Goal: Information Seeking & Learning: Learn about a topic

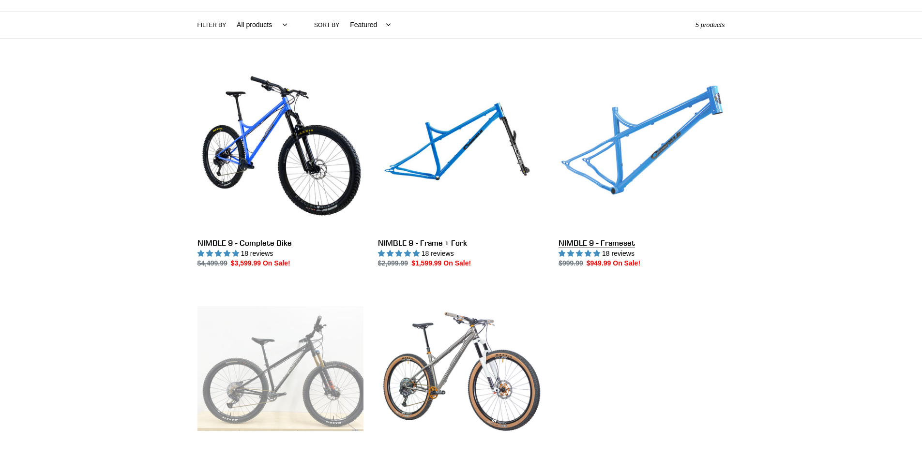
scroll to position [218, 0]
click at [612, 162] on link "NIMBLE 9 - Frameset" at bounding box center [642, 167] width 166 height 204
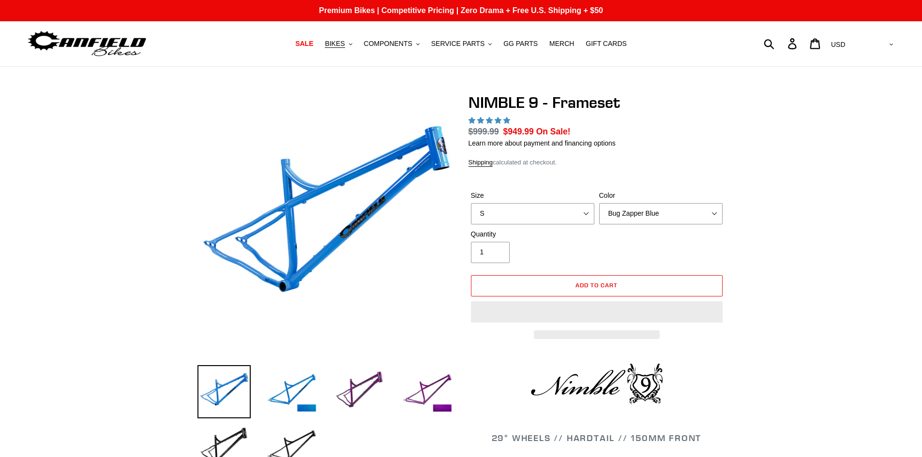
select select "highest-rating"
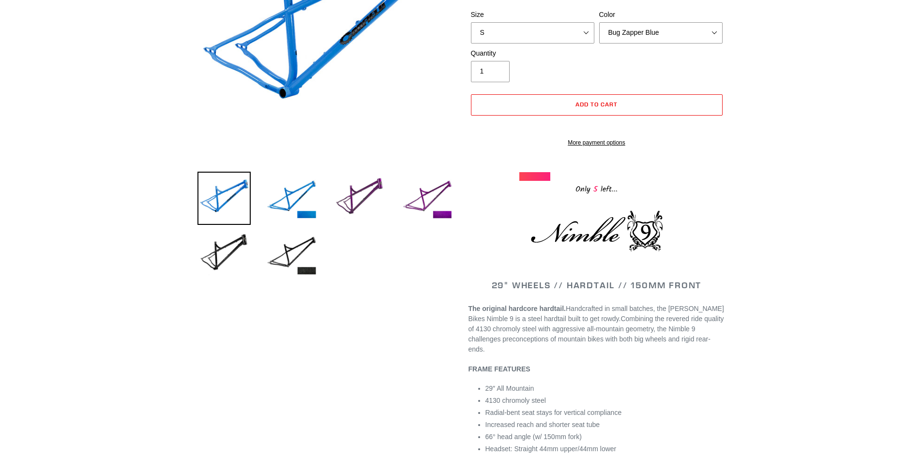
scroll to position [48, 0]
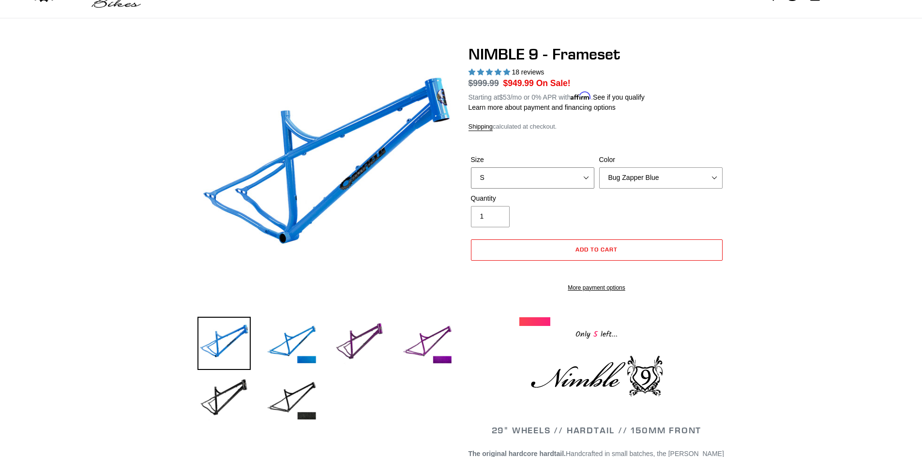
drag, startPoint x: 546, startPoint y: 170, endPoint x: 536, endPoint y: 183, distance: 16.4
click at [546, 170] on select "S M L XL" at bounding box center [532, 177] width 123 height 21
select select "M"
click at [471, 167] on select "S M L XL" at bounding box center [532, 177] width 123 height 21
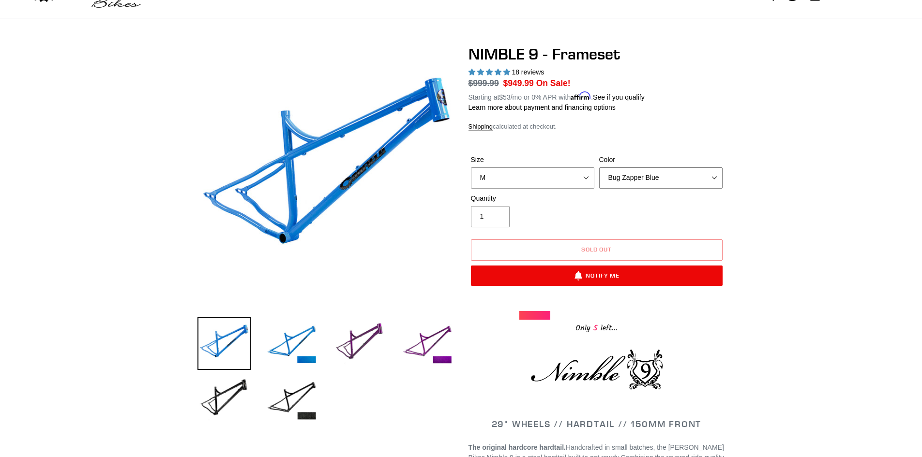
click at [633, 178] on select "Bug Zapper Blue Purple Haze -Sold Out Galaxy Black" at bounding box center [660, 177] width 123 height 21
click at [231, 393] on img at bounding box center [224, 399] width 53 height 53
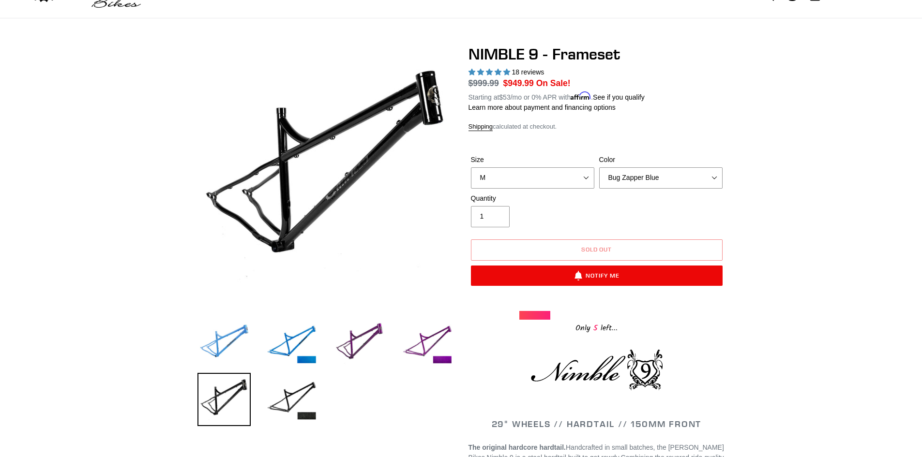
click at [242, 359] on img at bounding box center [224, 343] width 53 height 53
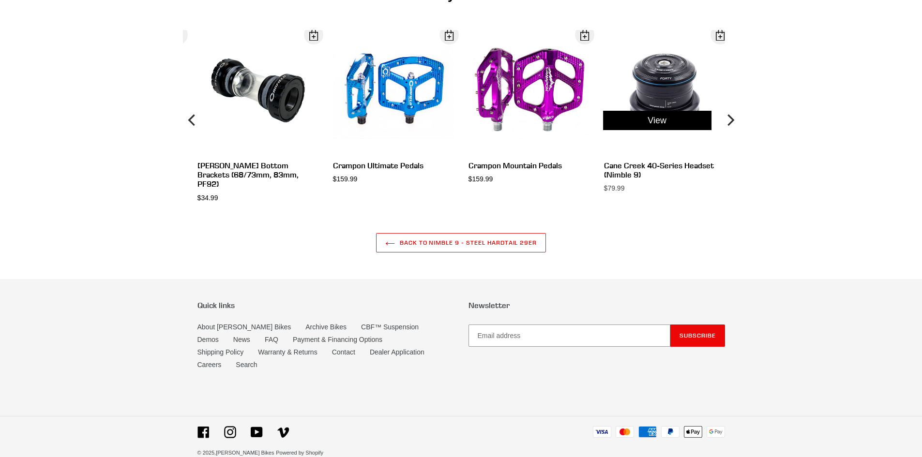
scroll to position [2523, 0]
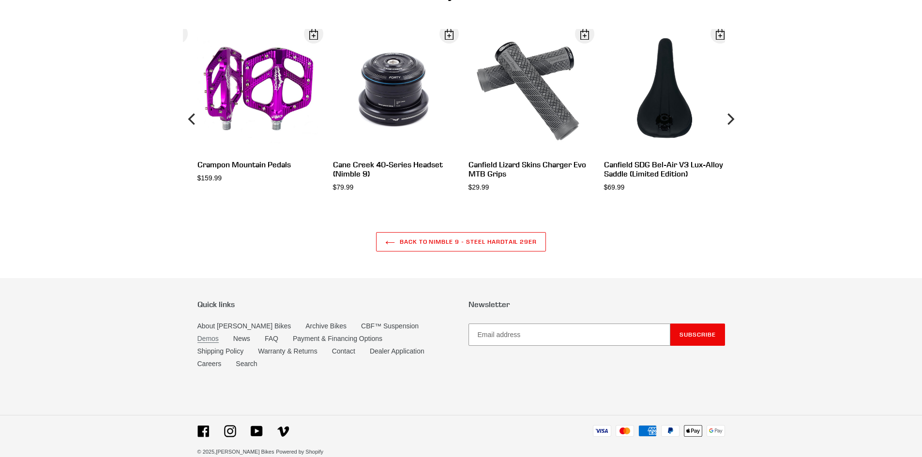
click at [219, 335] on link "Demos" at bounding box center [208, 339] width 21 height 8
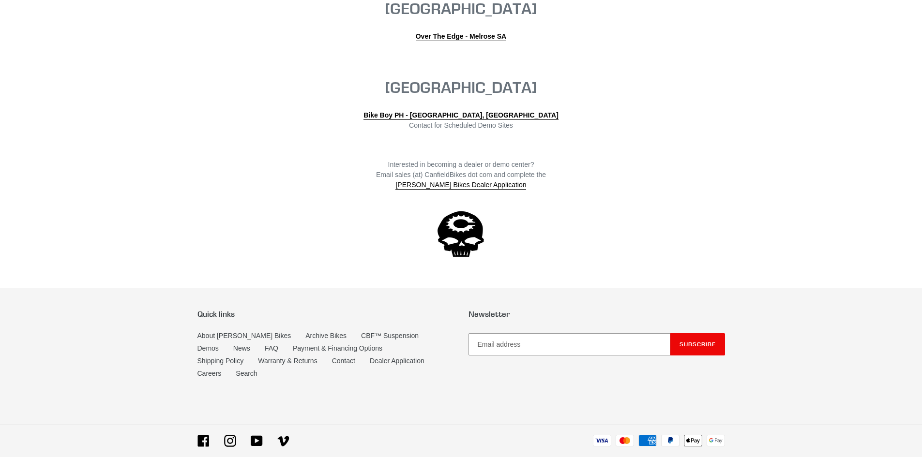
scroll to position [2185, 0]
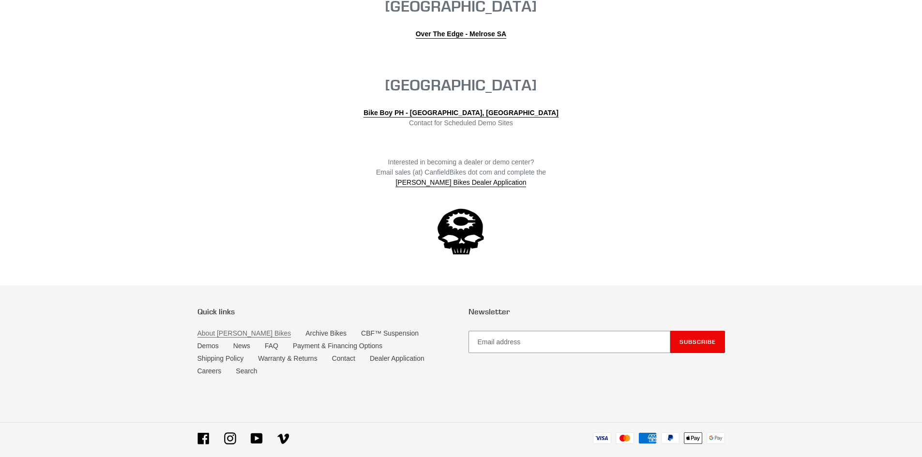
click at [206, 330] on link "About [PERSON_NAME] Bikes" at bounding box center [245, 334] width 94 height 8
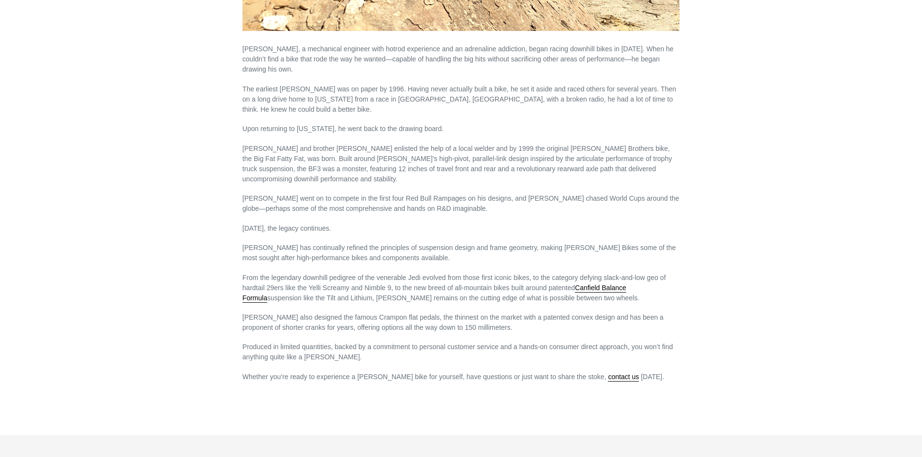
scroll to position [436, 0]
click at [608, 373] on link "contact us" at bounding box center [623, 377] width 31 height 9
click at [770, 263] on main "About Canfield Bikes Lance Canfield, a mechanical engineer with hotrod experien…" at bounding box center [461, 19] width 922 height 777
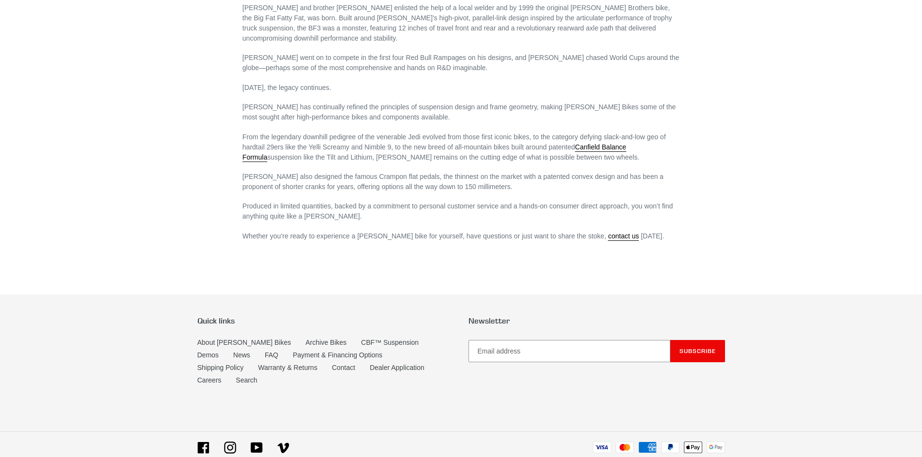
click at [270, 363] on li "Warranty & Returns" at bounding box center [295, 369] width 74 height 13
click at [332, 364] on link "Contact" at bounding box center [343, 368] width 23 height 8
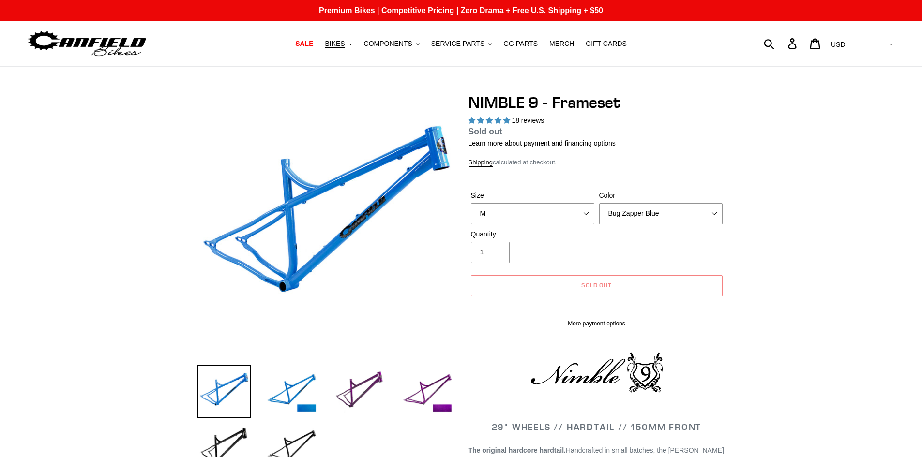
select select "highest-rating"
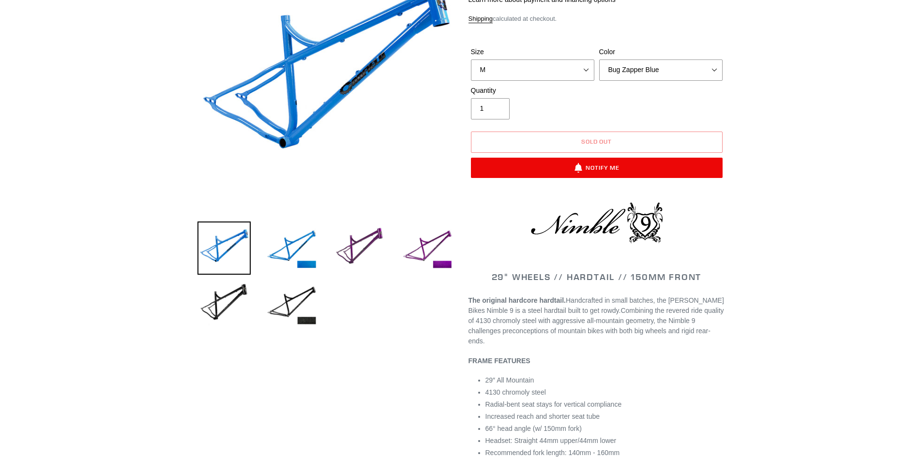
scroll to position [48, 0]
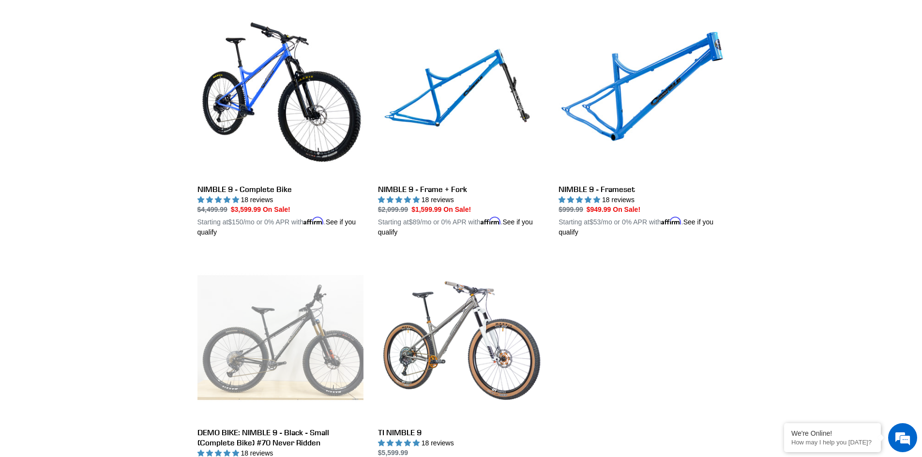
scroll to position [315, 0]
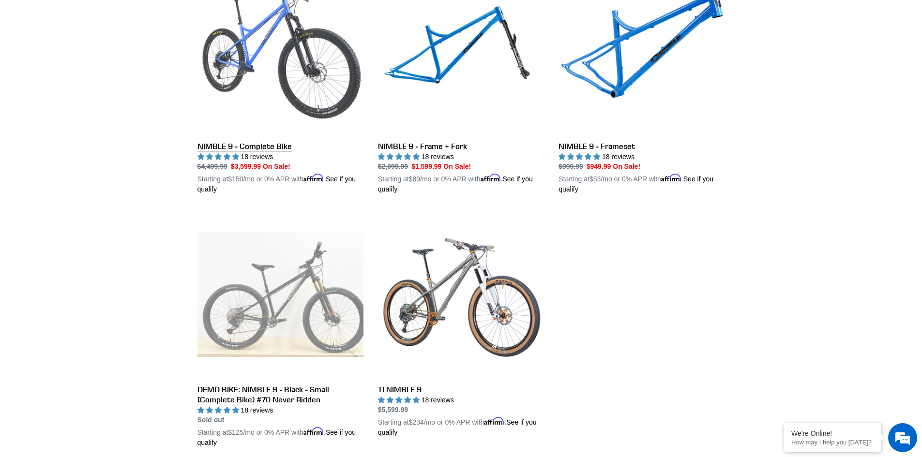
click at [257, 104] on link "NIMBLE 9 - Complete Bike" at bounding box center [281, 82] width 166 height 227
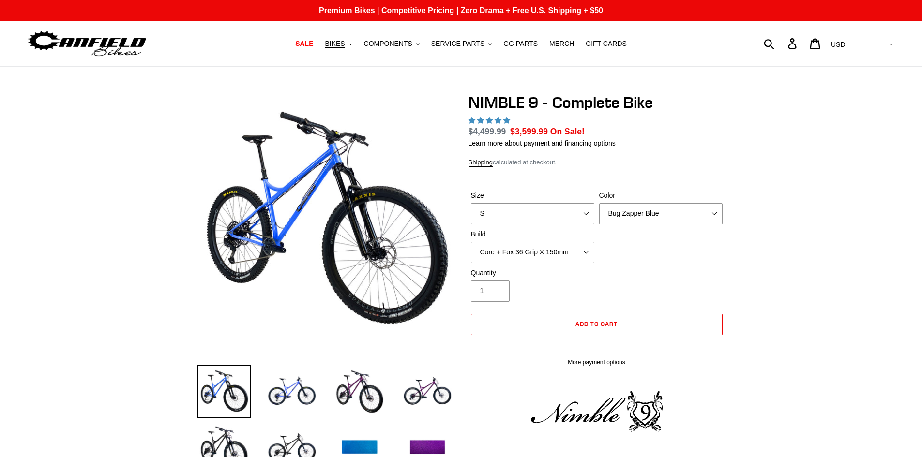
select select "highest-rating"
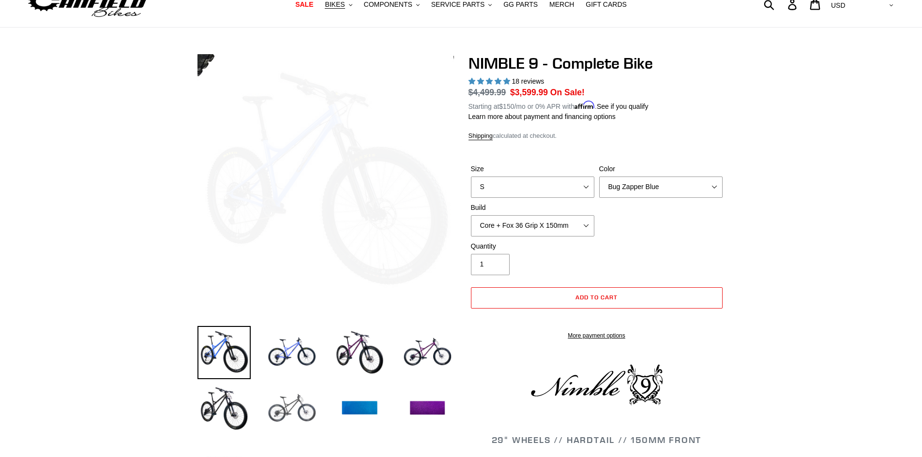
scroll to position [145, 0]
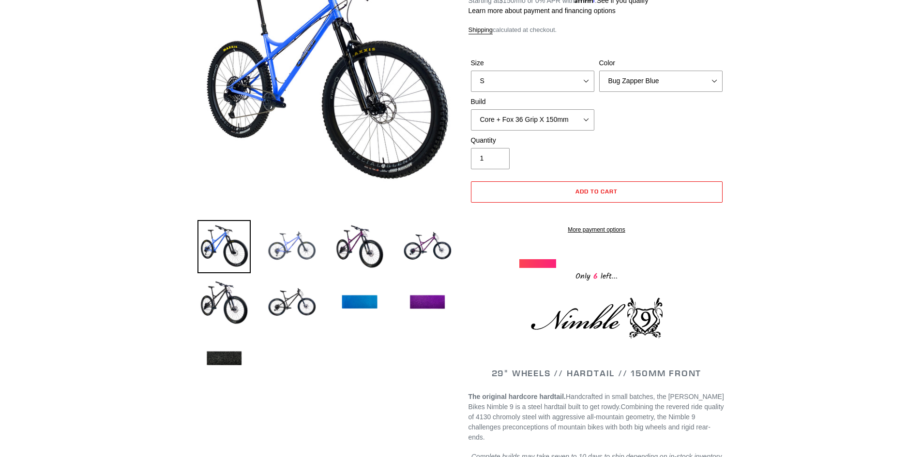
click at [292, 249] on img at bounding box center [291, 246] width 53 height 53
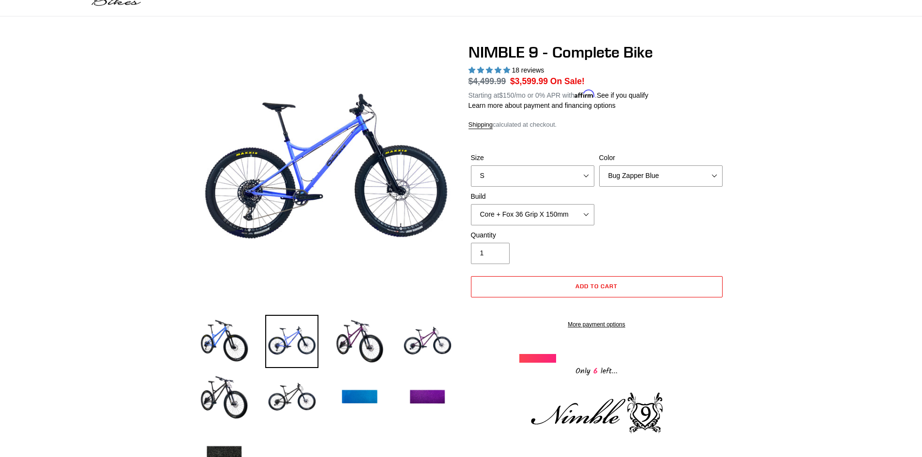
scroll to position [0, 0]
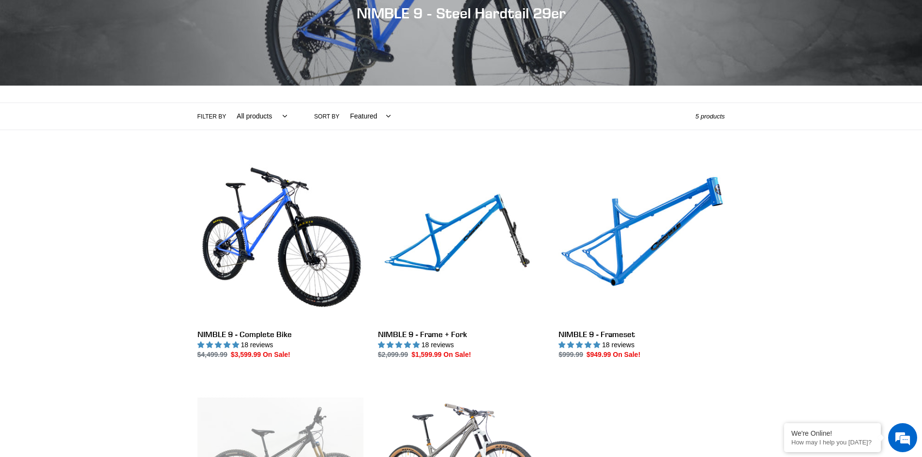
scroll to position [24, 0]
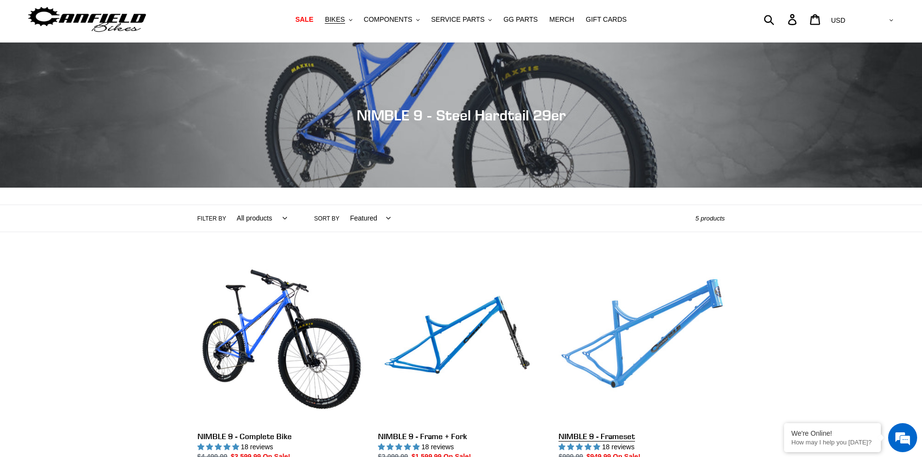
click at [656, 353] on link "NIMBLE 9 - Frameset" at bounding box center [642, 372] width 166 height 227
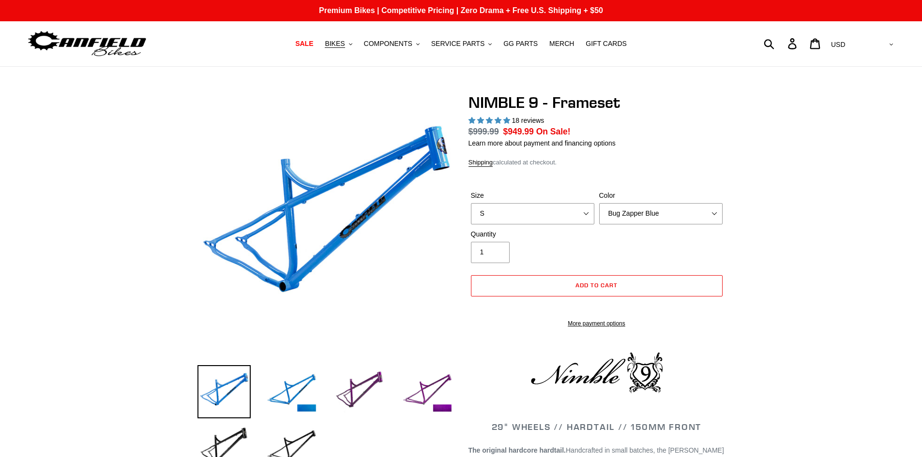
select select "highest-rating"
